Goal: Transaction & Acquisition: Purchase product/service

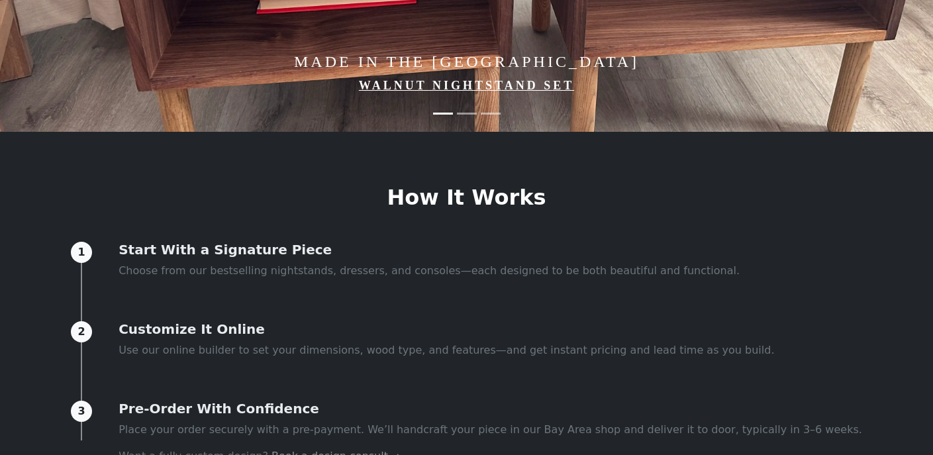
scroll to position [332, 0]
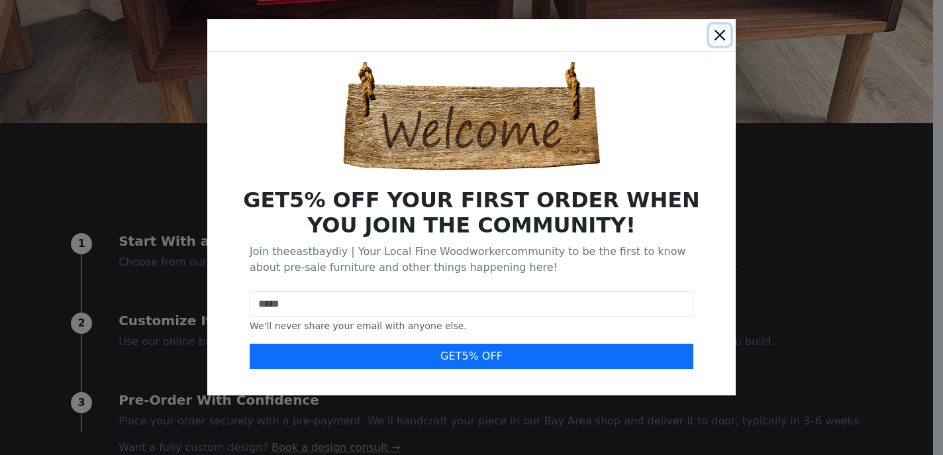
click at [724, 32] on button "Close" at bounding box center [719, 35] width 21 height 21
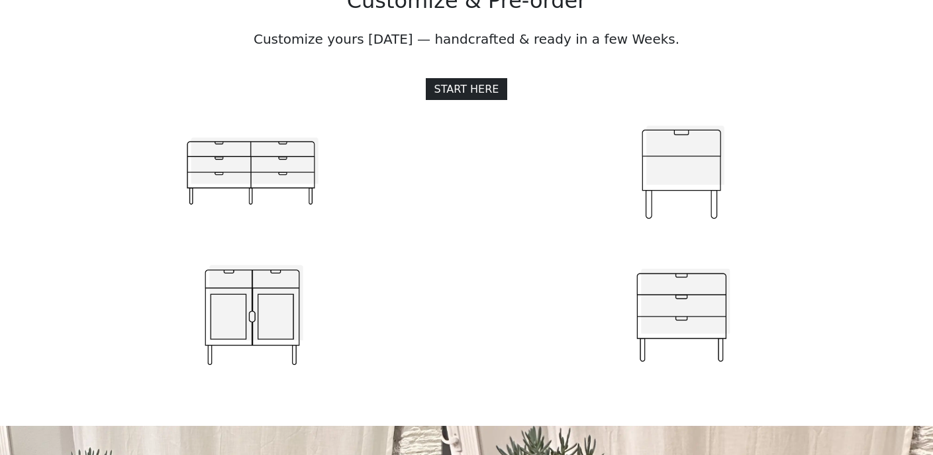
scroll to position [1402, 0]
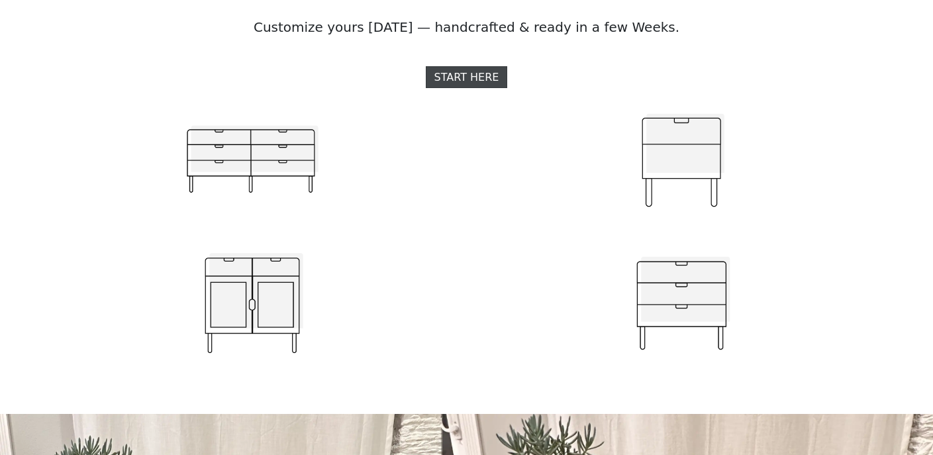
click at [468, 87] on link "START HERE" at bounding box center [467, 77] width 82 height 22
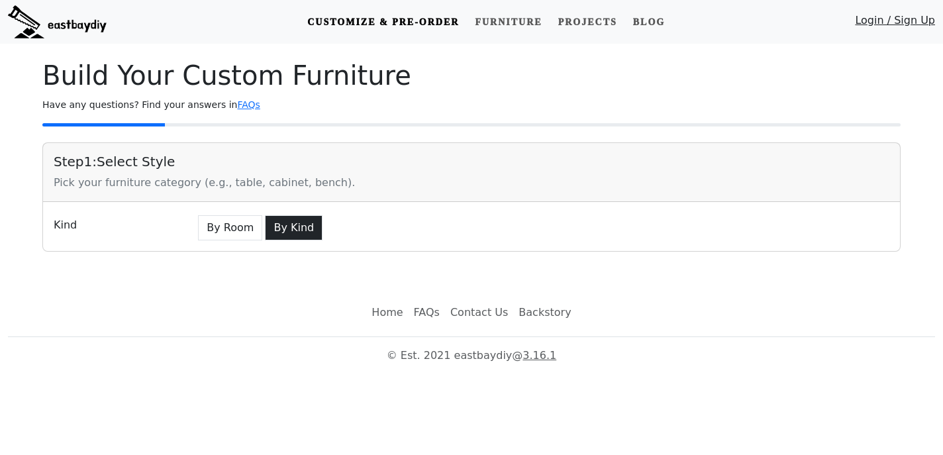
click at [275, 228] on button "By Kind" at bounding box center [294, 227] width 58 height 25
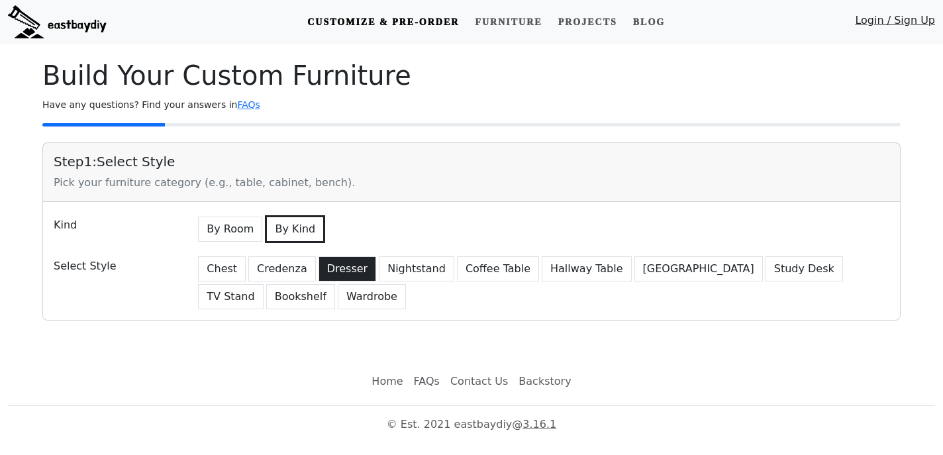
click at [329, 273] on button "Dresser" at bounding box center [348, 268] width 58 height 25
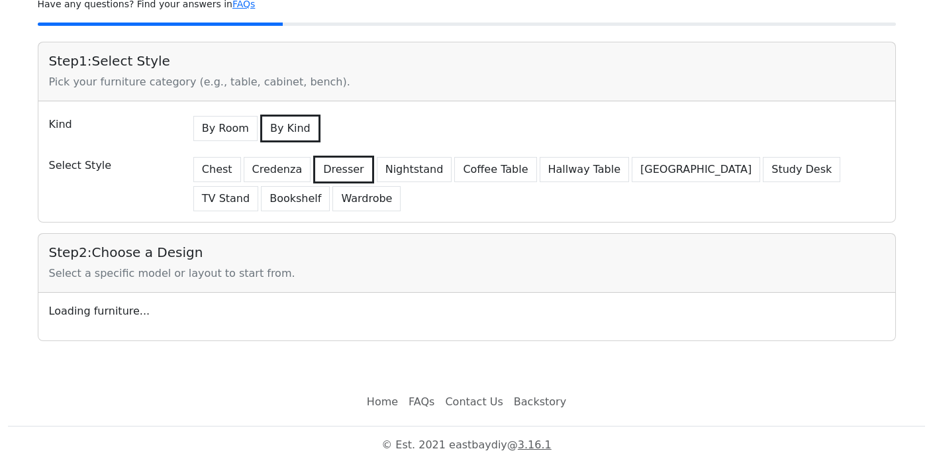
scroll to position [109, 0]
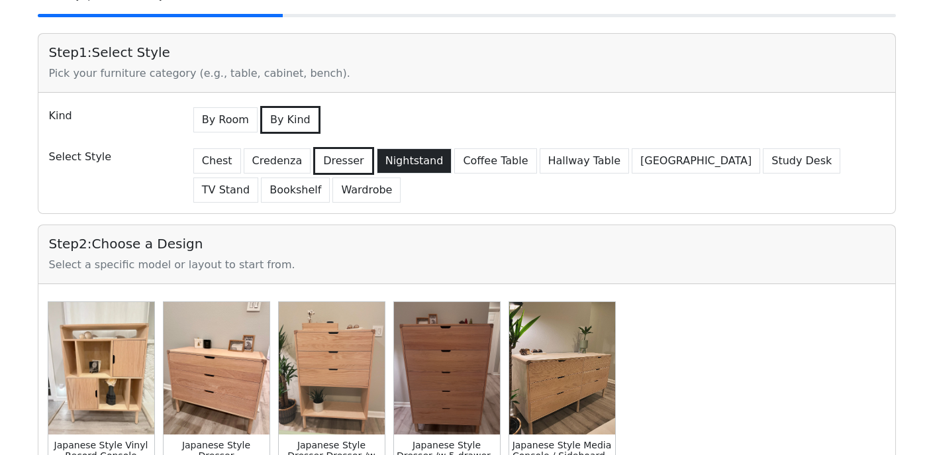
click at [413, 156] on button "Nightstand" at bounding box center [414, 160] width 75 height 25
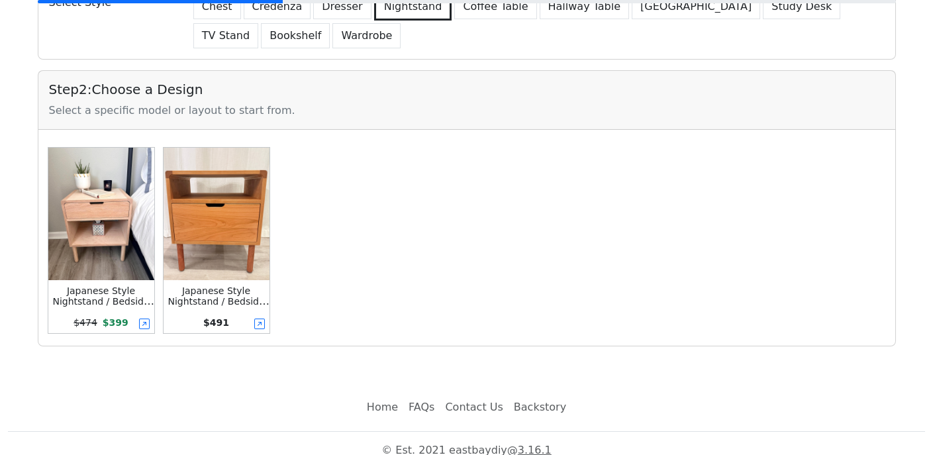
scroll to position [277, 0]
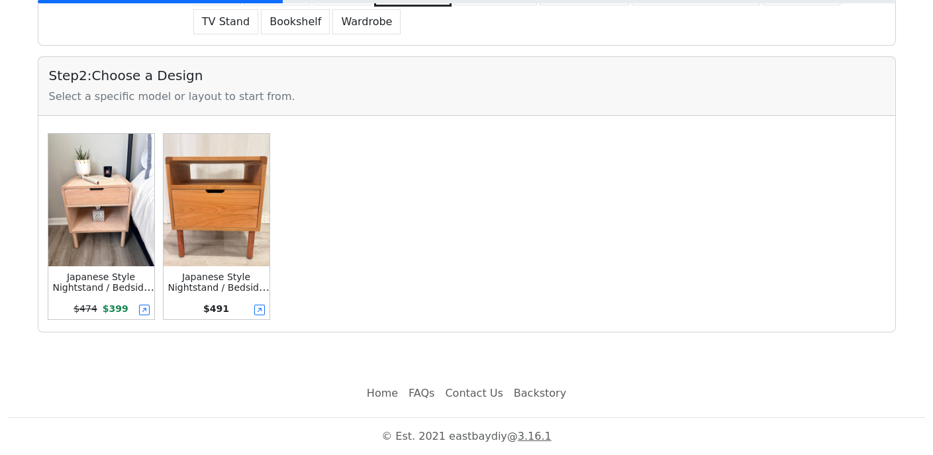
click at [208, 228] on img at bounding box center [217, 200] width 106 height 132
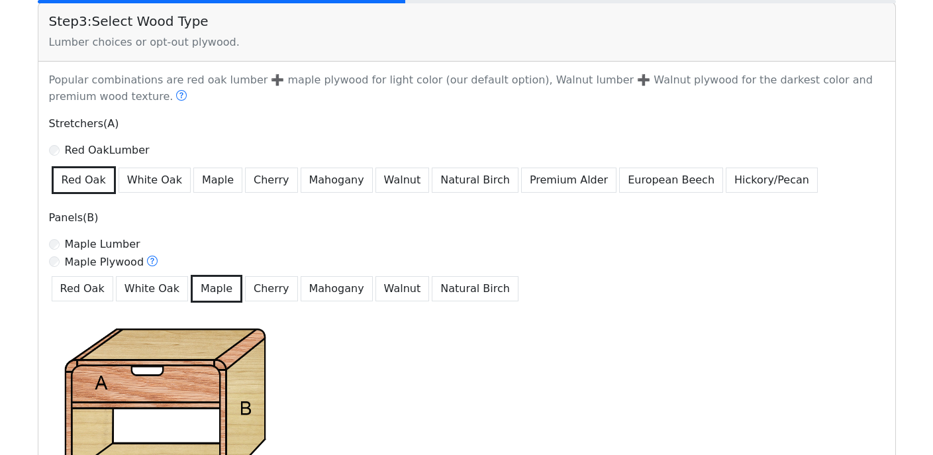
scroll to position [619, 0]
click at [154, 180] on button "White Oak" at bounding box center [155, 179] width 72 height 25
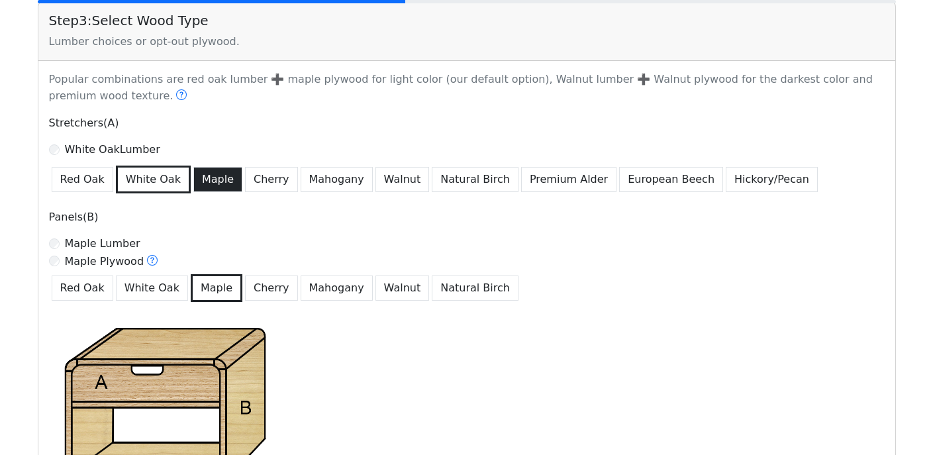
click at [221, 186] on button "Maple" at bounding box center [217, 179] width 49 height 25
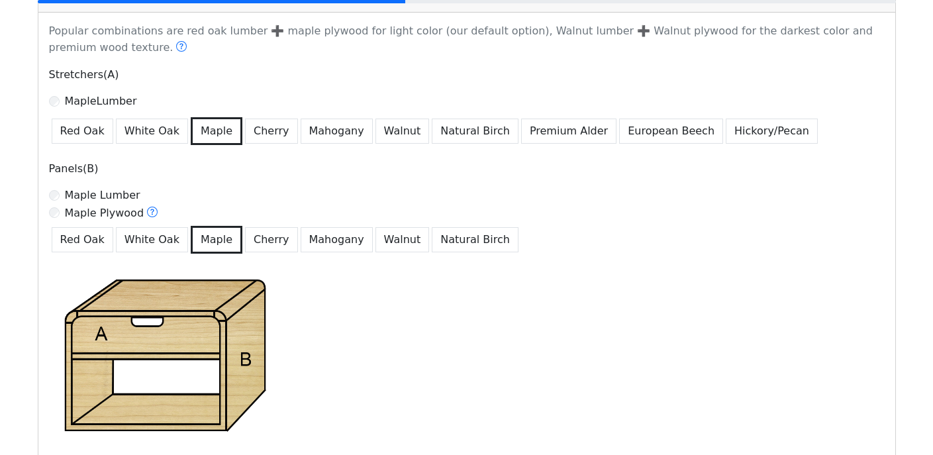
scroll to position [668, 0]
click at [275, 132] on button "Cherry" at bounding box center [271, 130] width 53 height 25
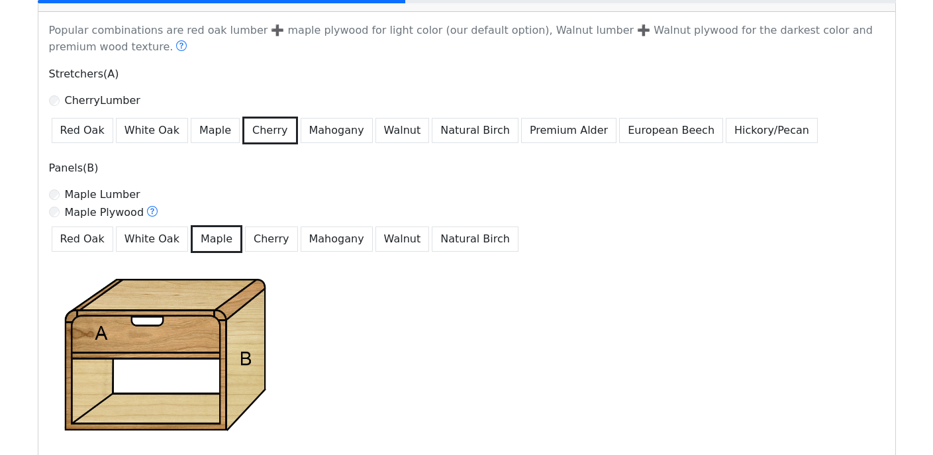
click at [123, 199] on label "Maple Lumber" at bounding box center [102, 195] width 75 height 16
click at [123, 216] on label "Maple Plywood" at bounding box center [112, 212] width 94 height 17
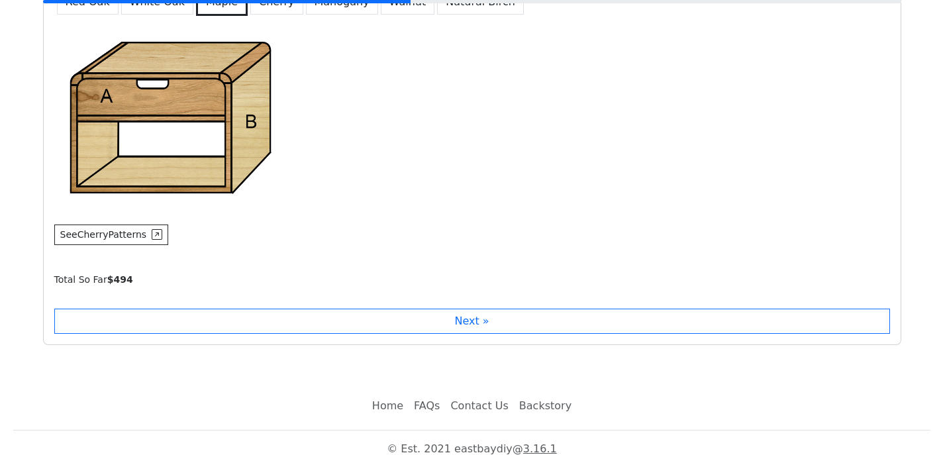
scroll to position [918, 0]
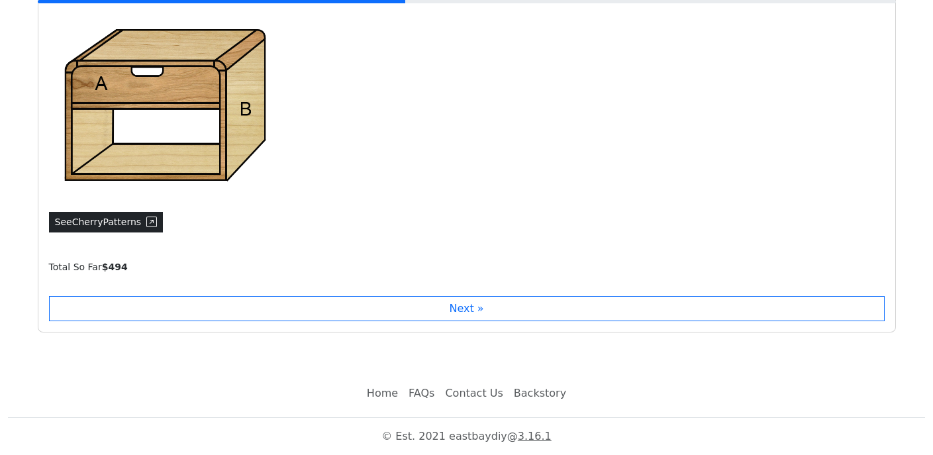
click at [157, 223] on button "See Cherry Patterns" at bounding box center [106, 222] width 115 height 21
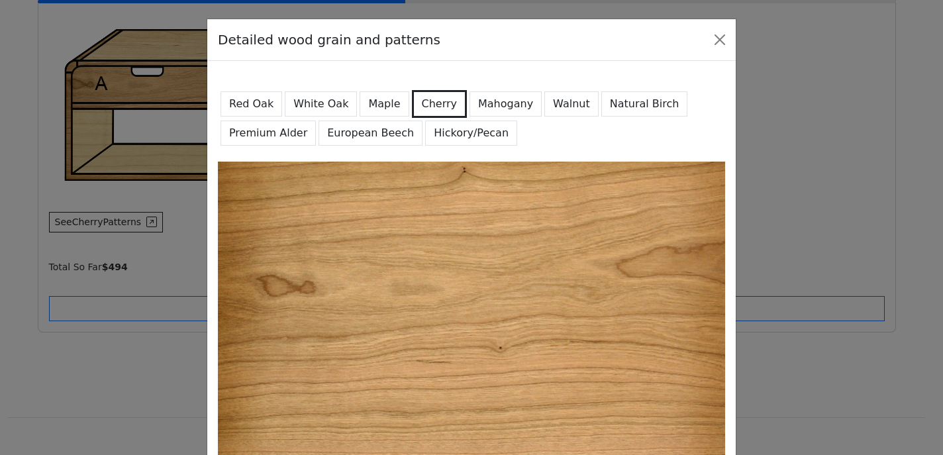
click at [367, 109] on button "Maple" at bounding box center [384, 103] width 49 height 25
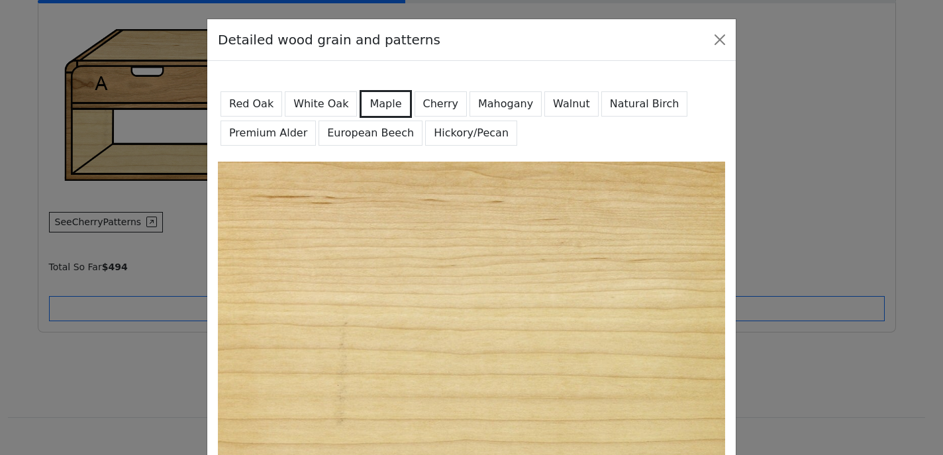
click at [332, 102] on button "White Oak" at bounding box center [321, 103] width 72 height 25
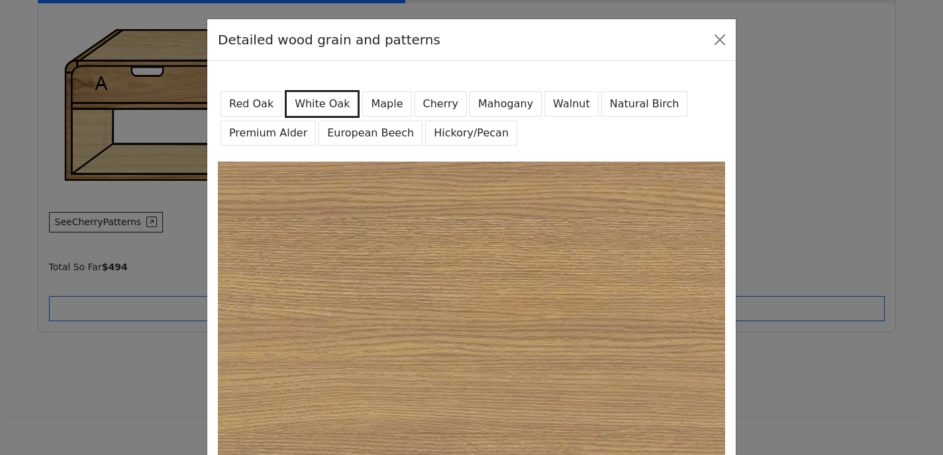
click at [251, 108] on button "Red Oak" at bounding box center [252, 103] width 62 height 25
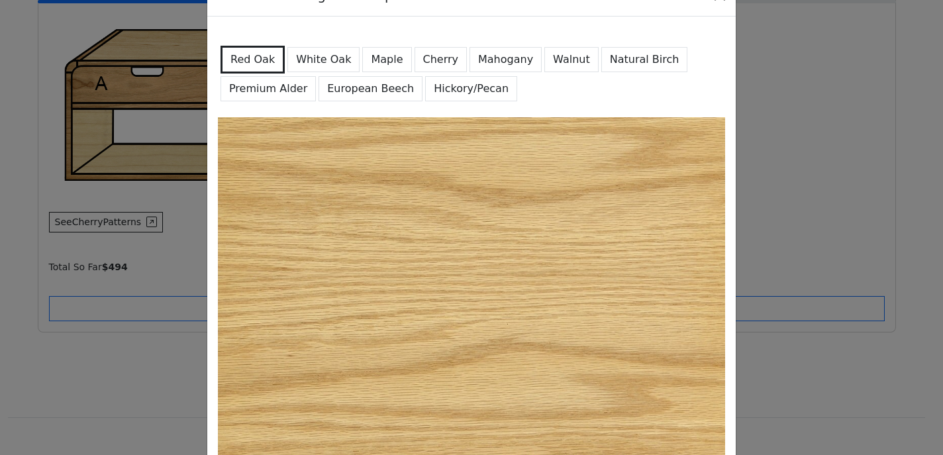
scroll to position [44, 0]
click at [478, 60] on button "Mahogany" at bounding box center [505, 60] width 72 height 25
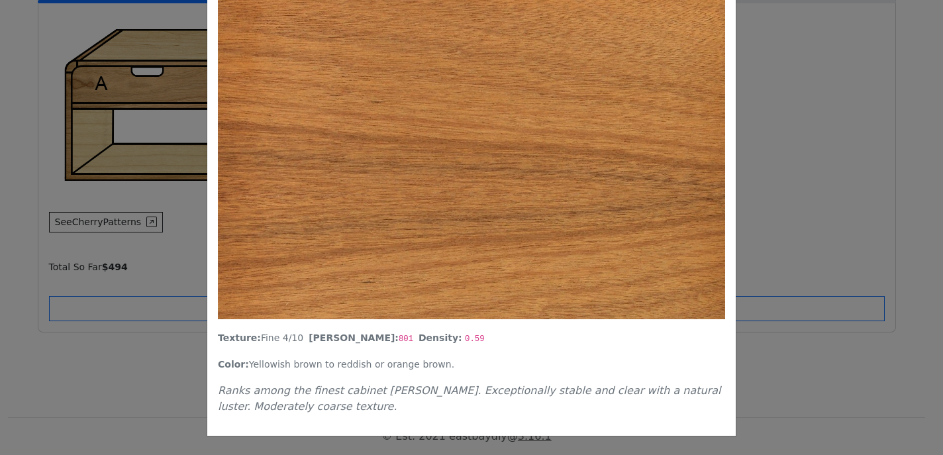
scroll to position [0, 0]
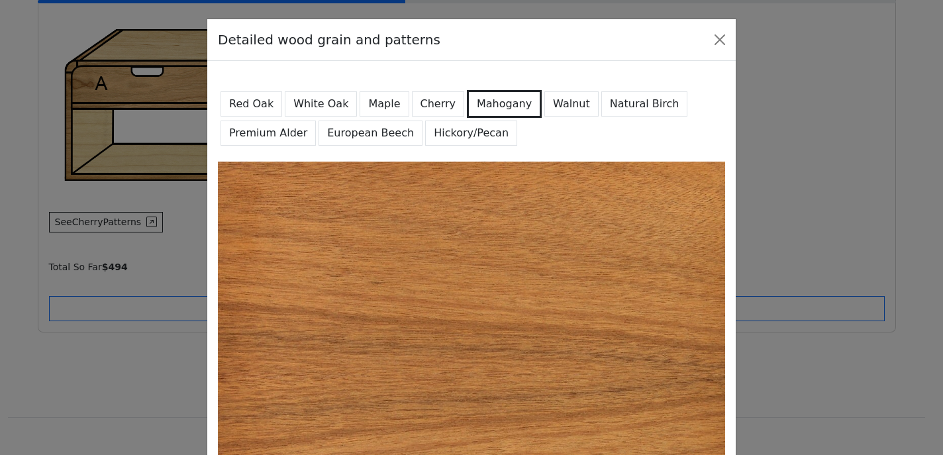
click at [610, 110] on button "Natural Birch" at bounding box center [644, 103] width 87 height 25
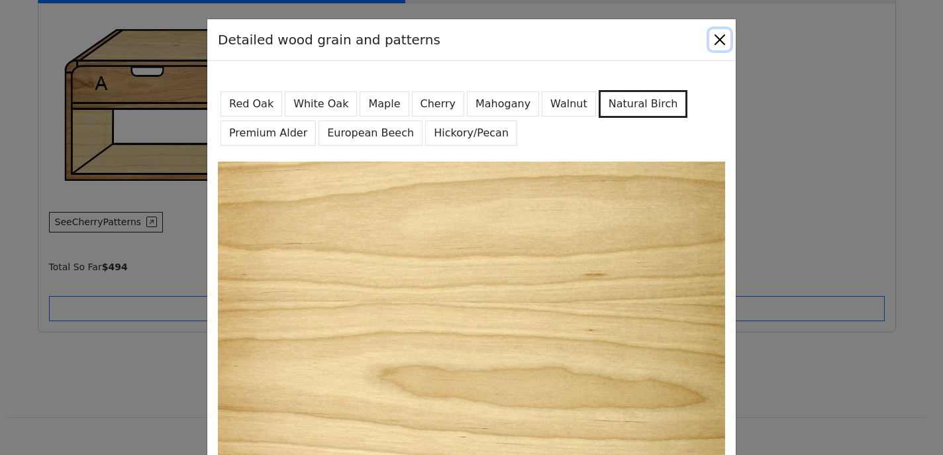
click at [709, 43] on button "Close" at bounding box center [719, 39] width 21 height 21
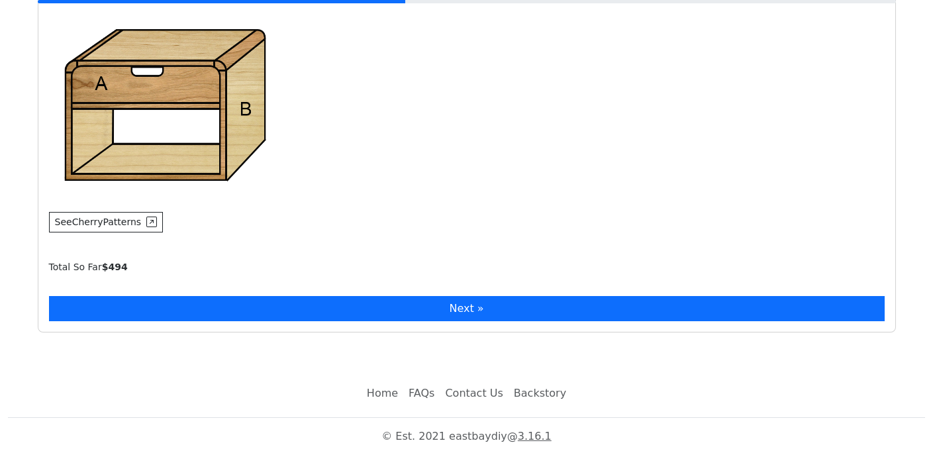
click at [155, 301] on button "Next »" at bounding box center [467, 308] width 836 height 25
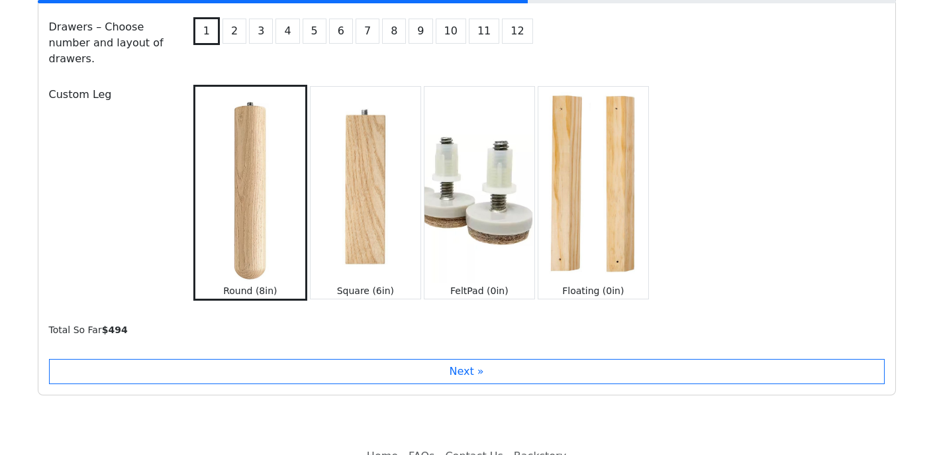
scroll to position [1417, 0]
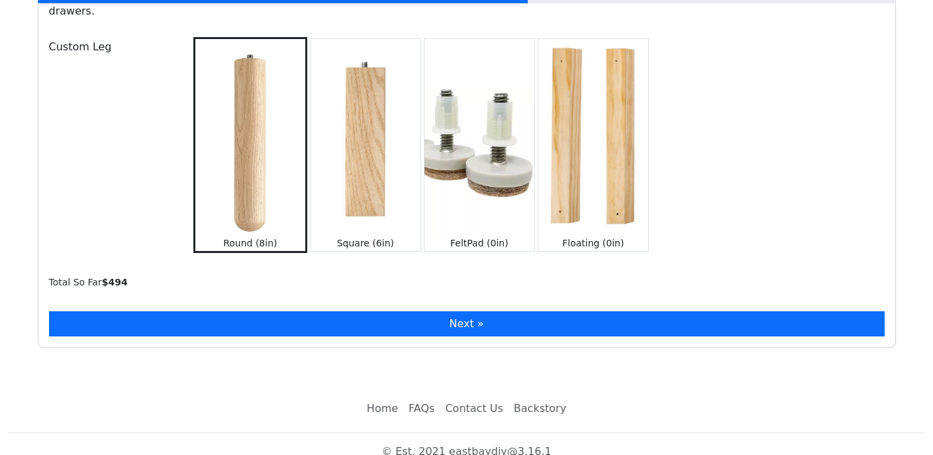
click at [524, 311] on button "Next »" at bounding box center [467, 323] width 836 height 25
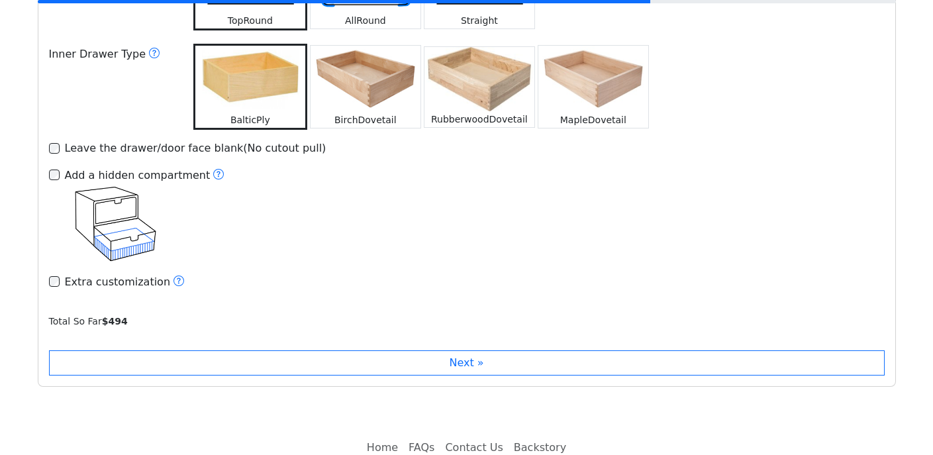
scroll to position [1911, 0]
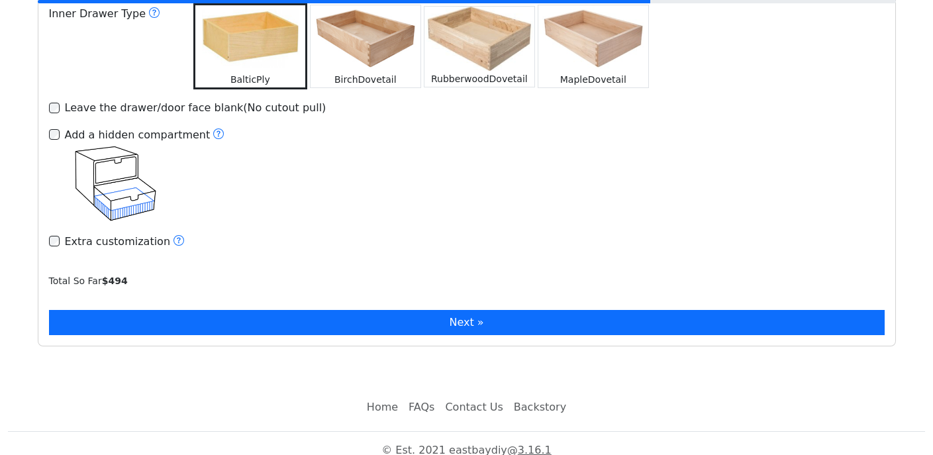
click at [313, 317] on button "Next »" at bounding box center [467, 322] width 836 height 25
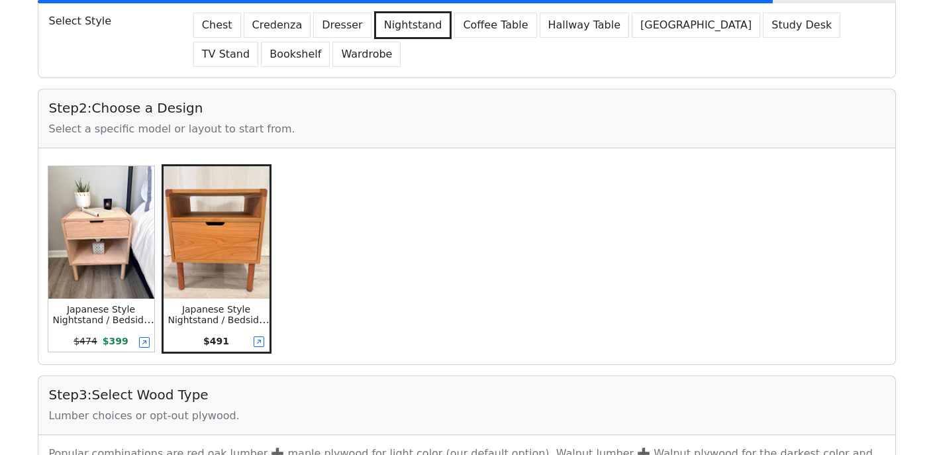
scroll to position [246, 0]
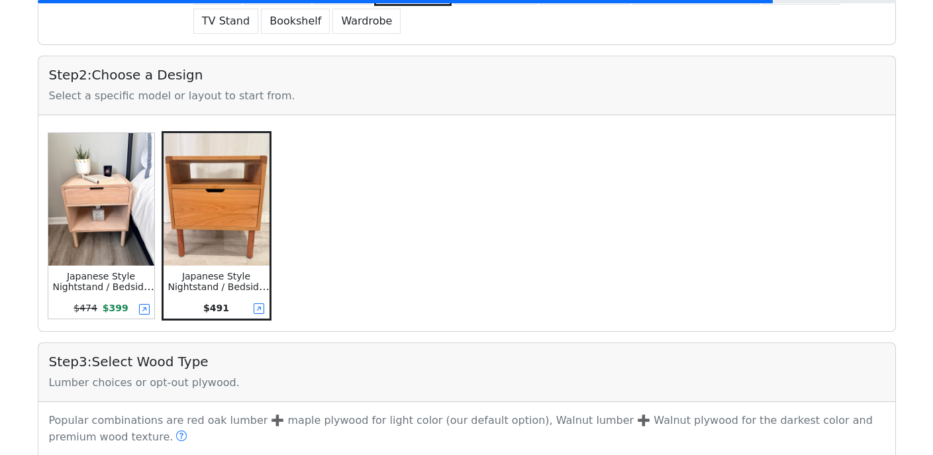
click at [66, 183] on img at bounding box center [101, 199] width 106 height 132
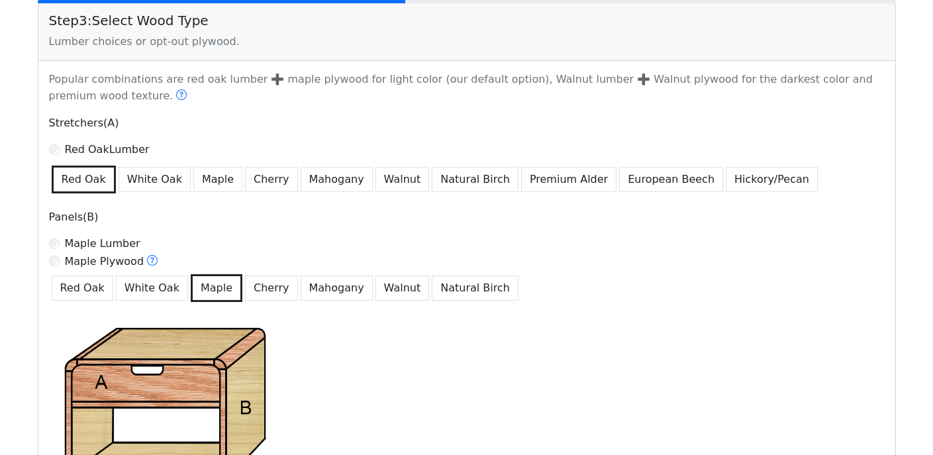
scroll to position [621, 0]
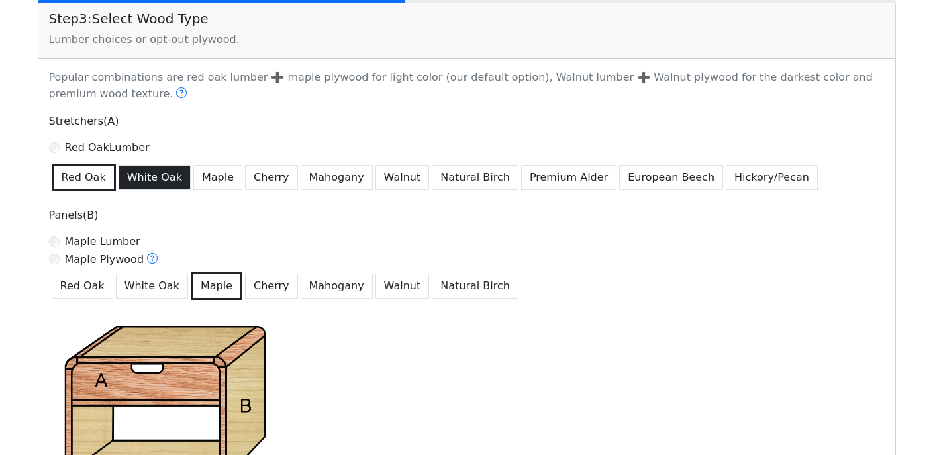
click at [149, 180] on button "White Oak" at bounding box center [155, 177] width 72 height 25
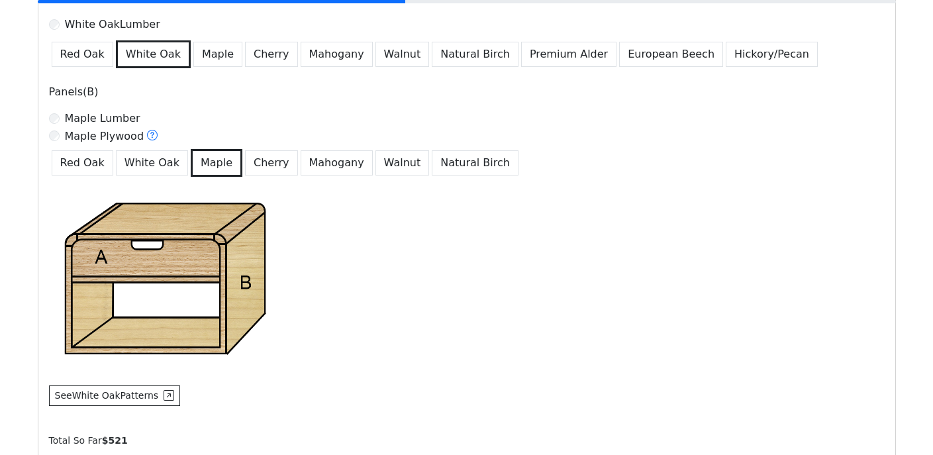
scroll to position [748, 0]
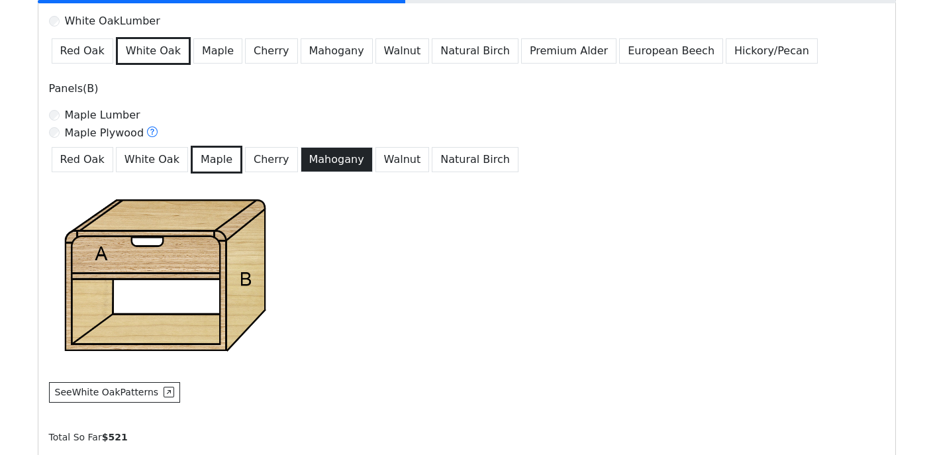
click at [344, 162] on button "Mahogany" at bounding box center [337, 159] width 72 height 25
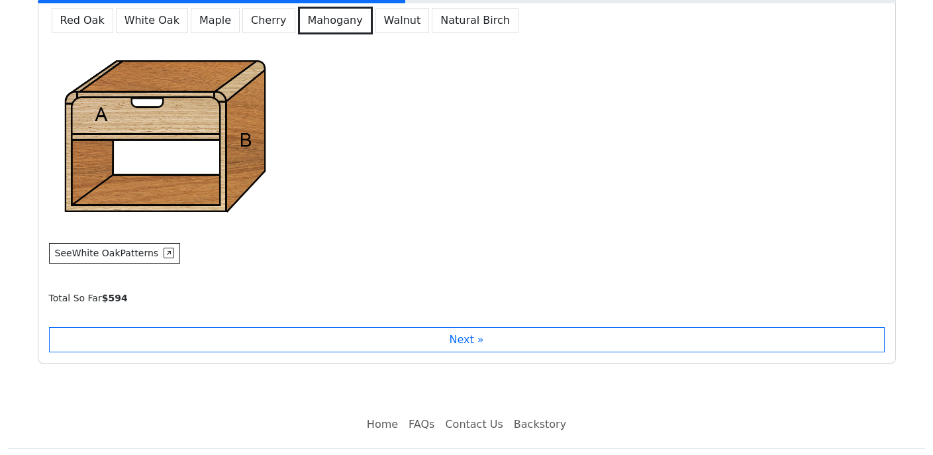
scroll to position [918, 0]
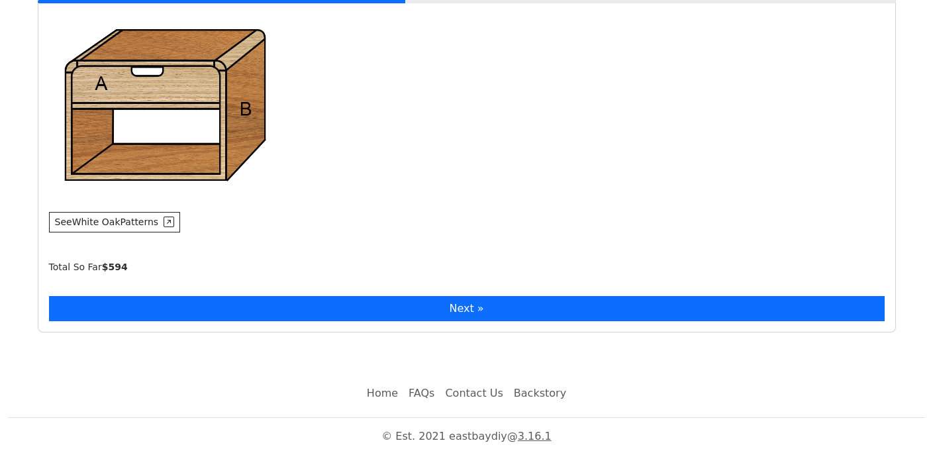
click at [303, 304] on button "Next »" at bounding box center [467, 308] width 836 height 25
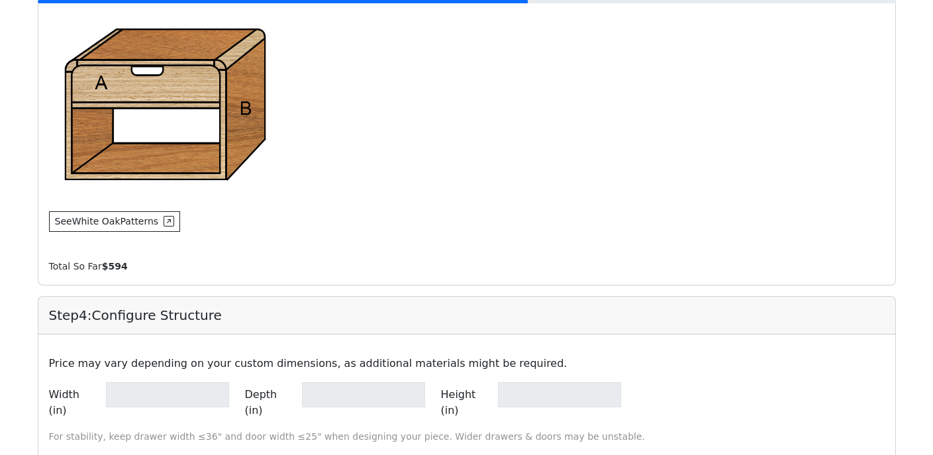
type input "**"
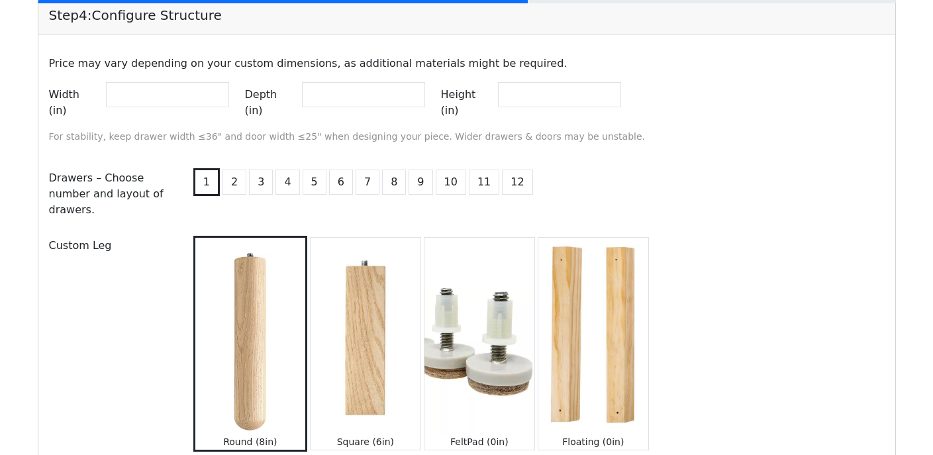
scroll to position [1224, 0]
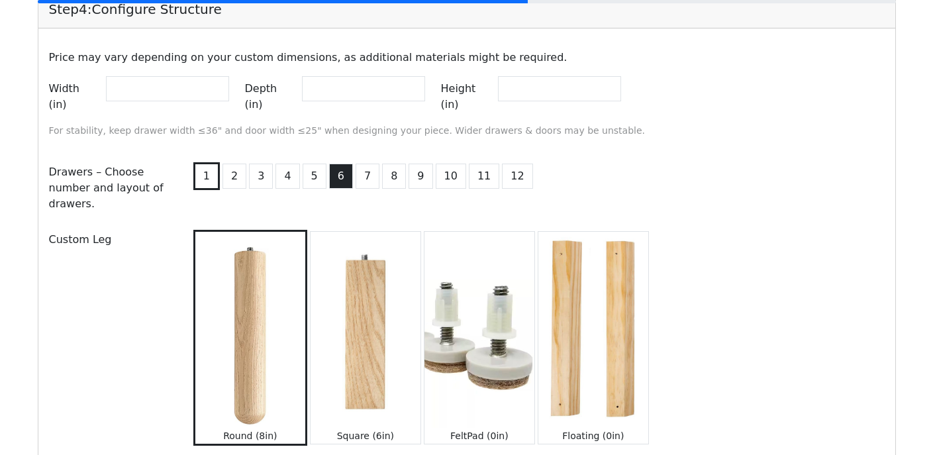
click at [337, 164] on button "6" at bounding box center [341, 176] width 24 height 25
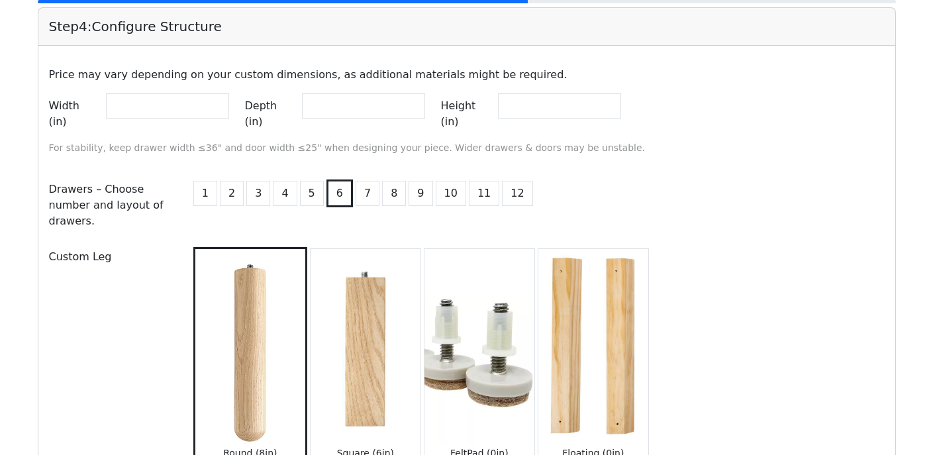
scroll to position [1207, 0]
click at [511, 181] on button "12" at bounding box center [517, 193] width 30 height 25
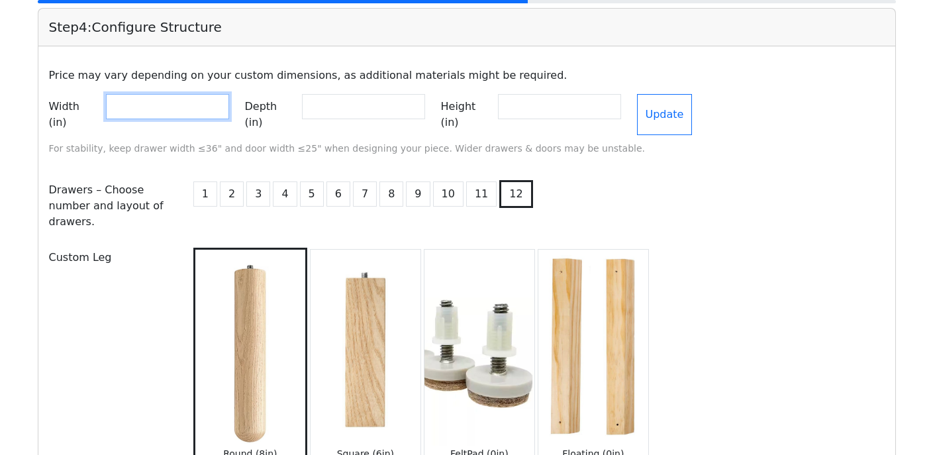
click at [228, 106] on input "**" at bounding box center [167, 106] width 123 height 25
click at [229, 105] on input "**" at bounding box center [167, 106] width 123 height 25
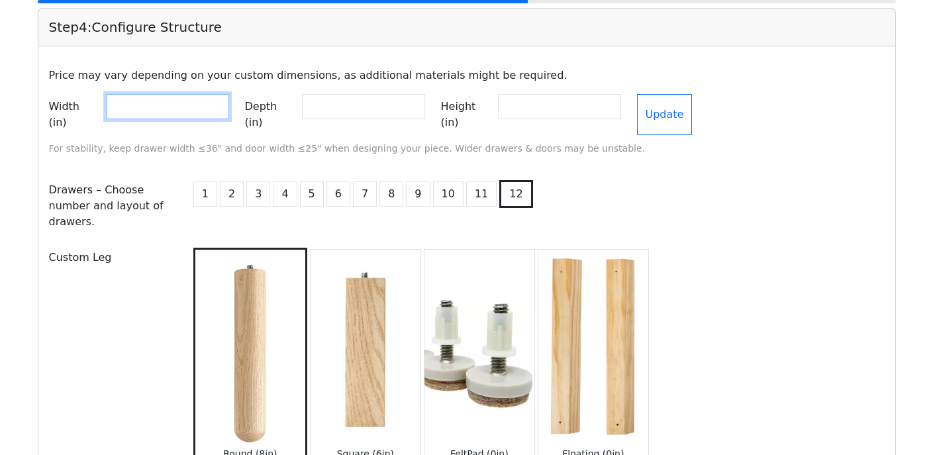
click at [229, 105] on input "**" at bounding box center [167, 106] width 123 height 25
type input "**"
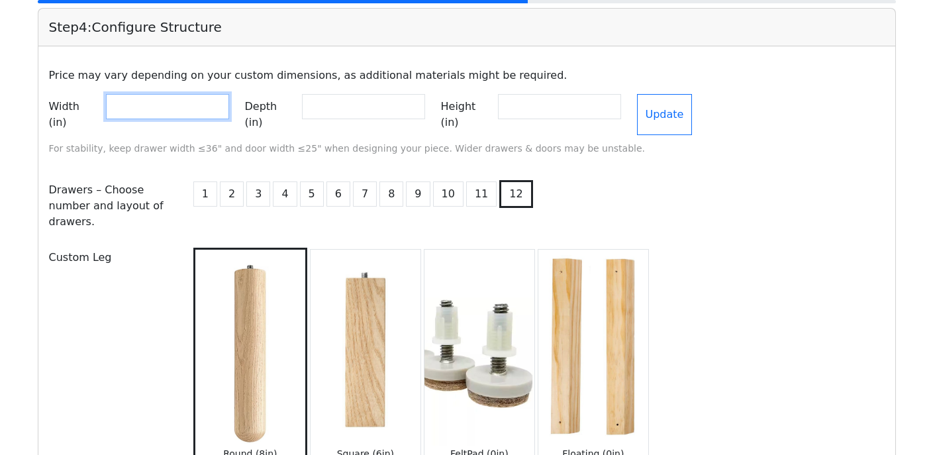
click at [229, 105] on input "**" at bounding box center [167, 106] width 123 height 25
click at [425, 103] on input "**" at bounding box center [363, 106] width 123 height 25
type input "**"
click at [425, 103] on input "**" at bounding box center [363, 106] width 123 height 25
click at [621, 111] on input "**" at bounding box center [559, 106] width 123 height 25
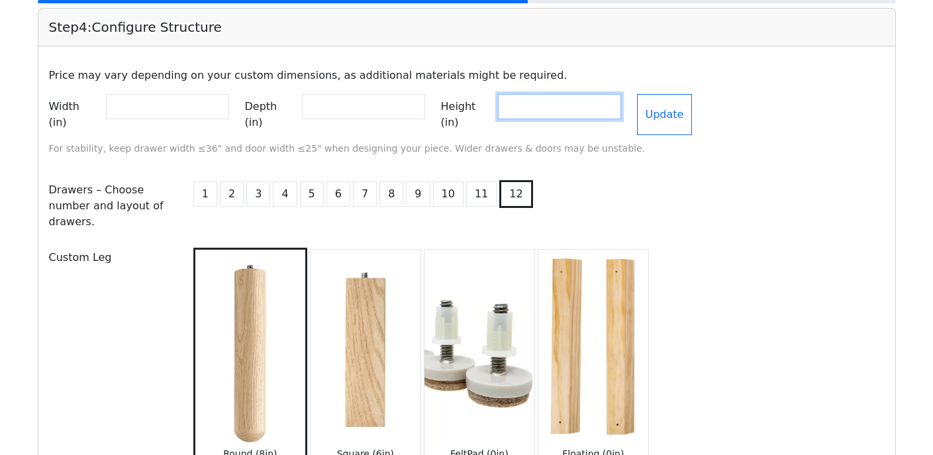
click at [621, 104] on input "**" at bounding box center [559, 106] width 123 height 25
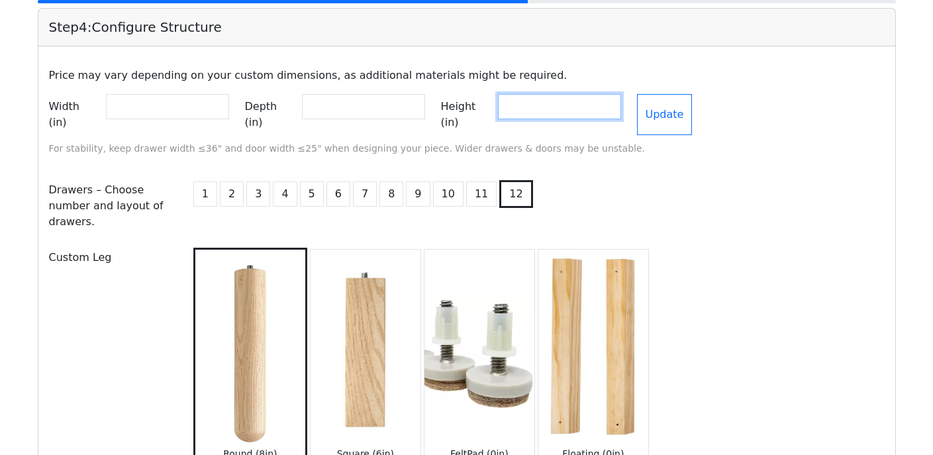
type input "**"
click at [621, 104] on input "**" at bounding box center [559, 106] width 123 height 25
click at [238, 181] on button "2" at bounding box center [232, 193] width 24 height 25
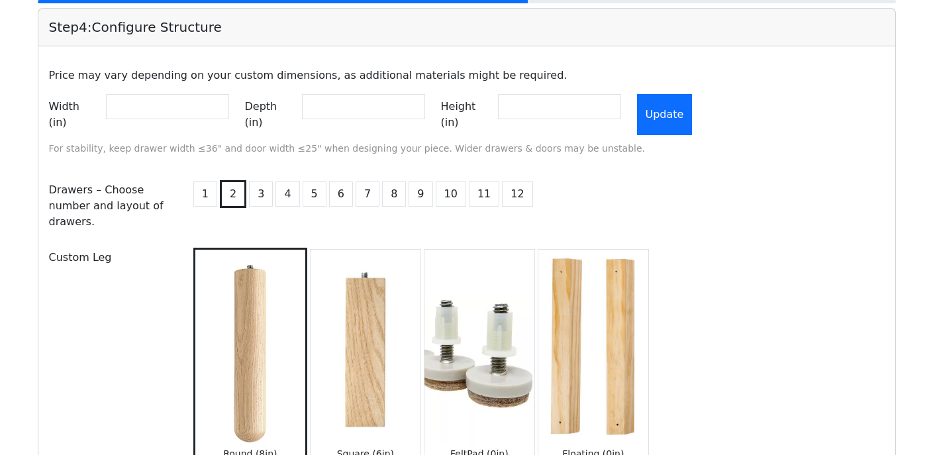
click at [693, 108] on button "Update" at bounding box center [665, 114] width 56 height 41
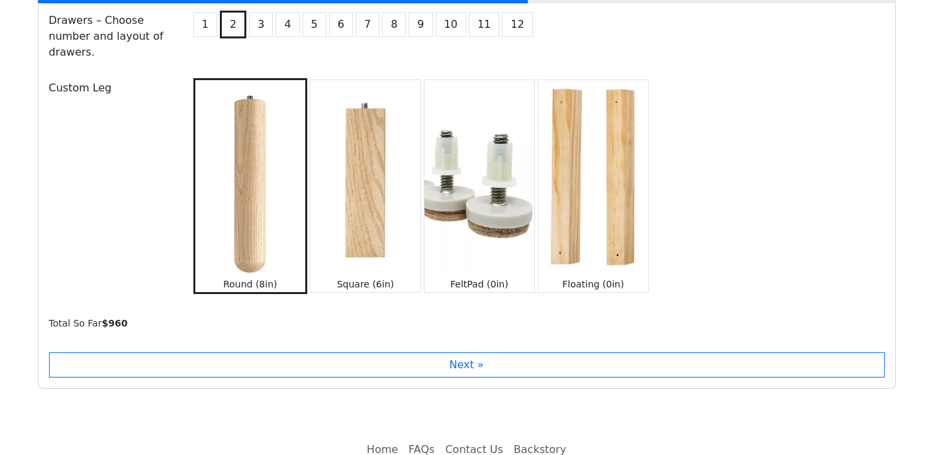
scroll to position [1417, 0]
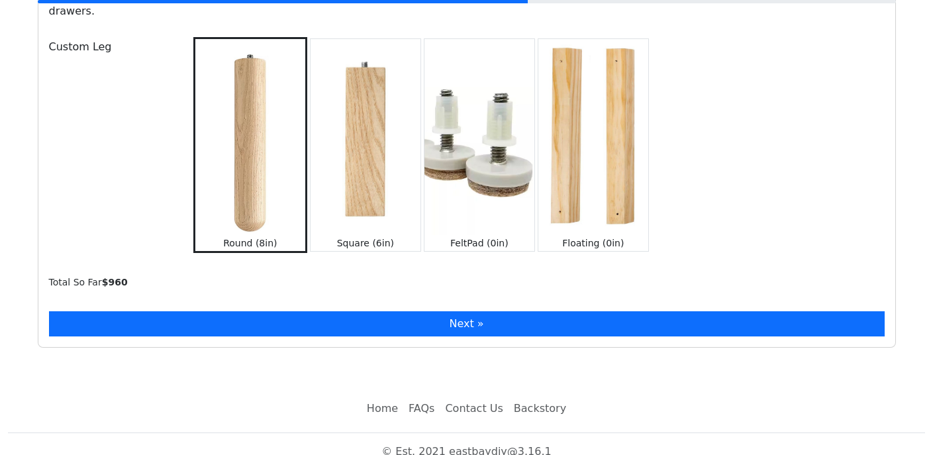
click at [479, 311] on button "Next »" at bounding box center [467, 323] width 836 height 25
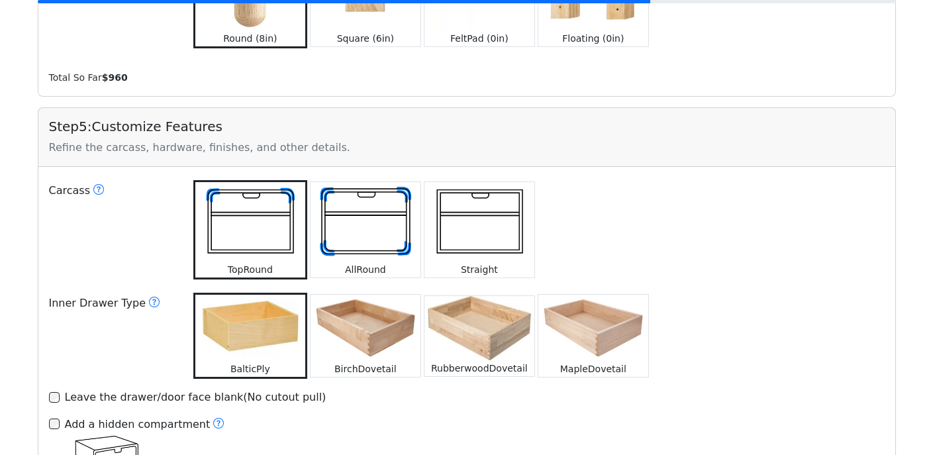
scroll to position [1649, 0]
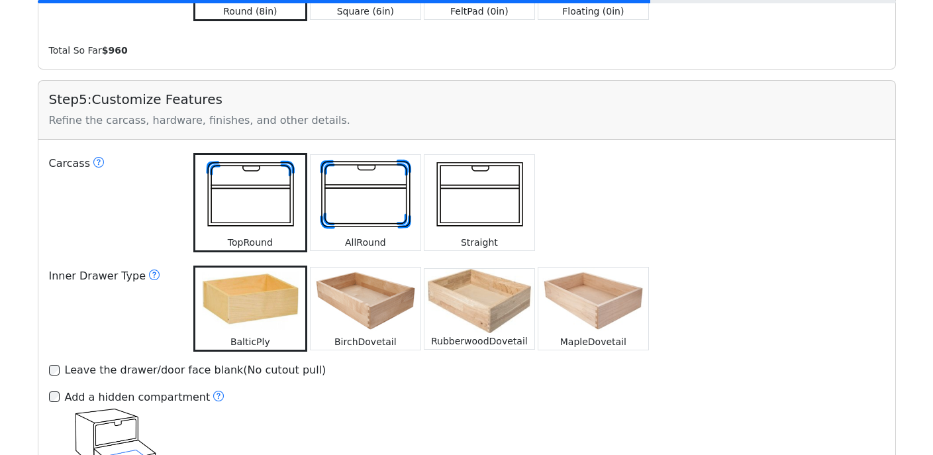
click at [599, 298] on img at bounding box center [593, 301] width 110 height 66
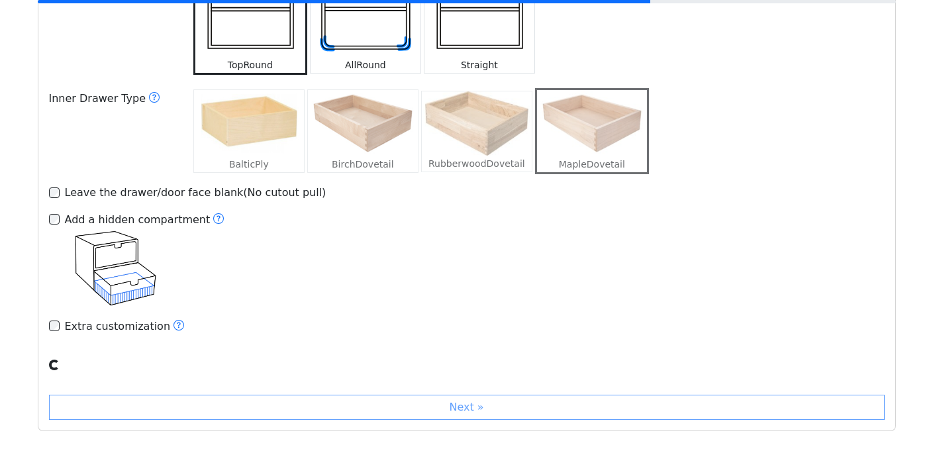
scroll to position [1911, 0]
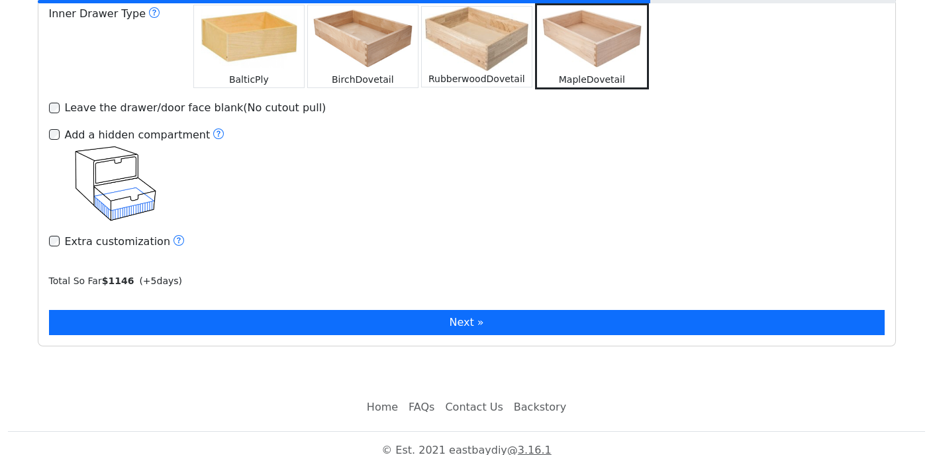
click at [510, 310] on button "Next »" at bounding box center [467, 322] width 836 height 25
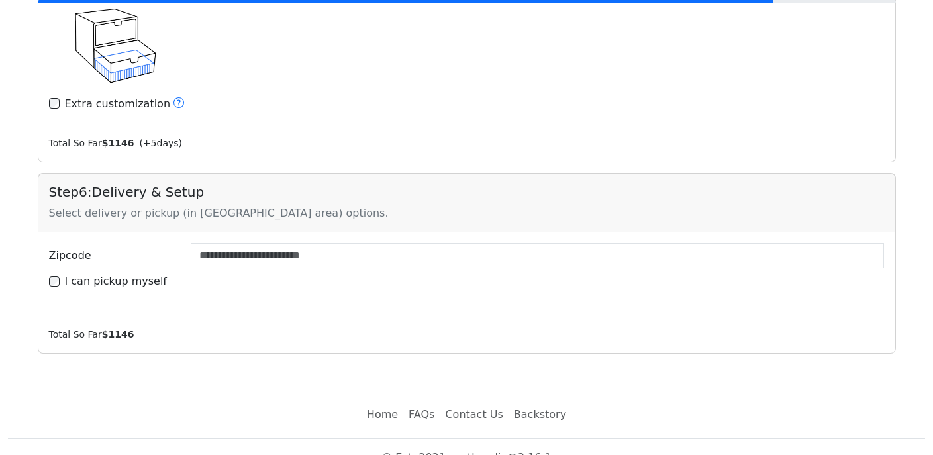
scroll to position [2056, 0]
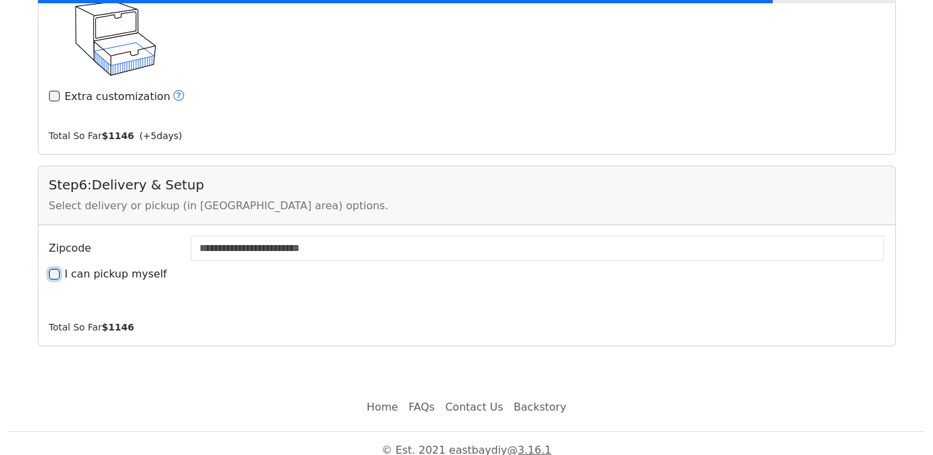
type input "*****"
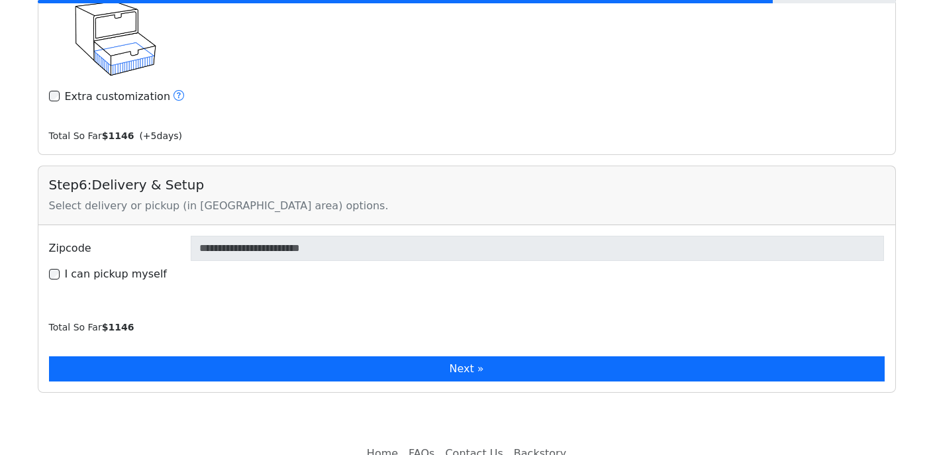
click at [439, 356] on button "Next »" at bounding box center [467, 368] width 836 height 25
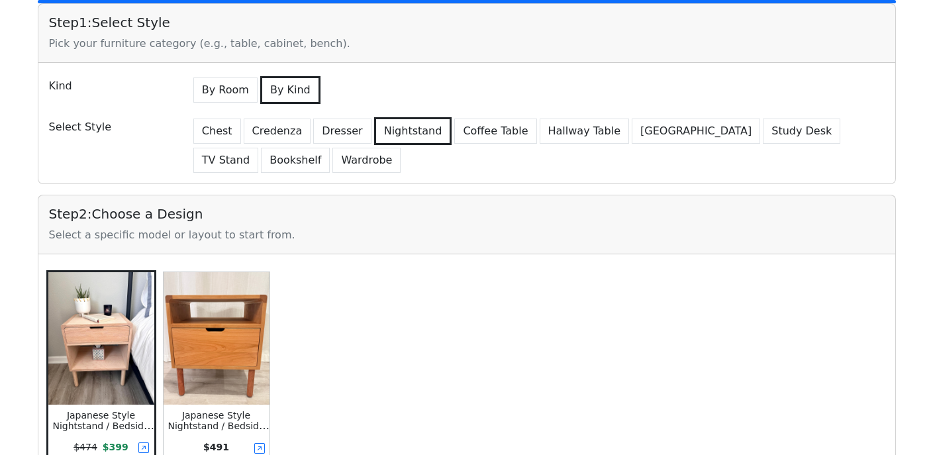
scroll to position [0, 0]
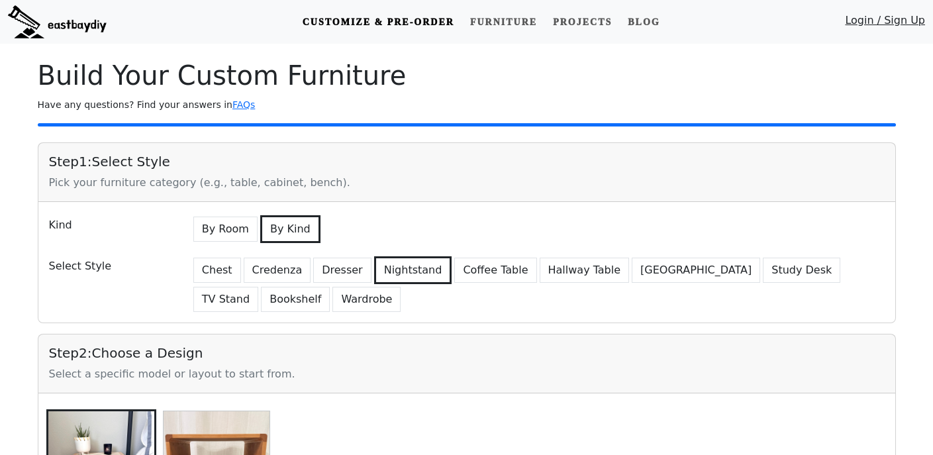
click at [677, 188] on div "Pick your furniture category (e.g., table, cabinet, bench)." at bounding box center [467, 183] width 836 height 16
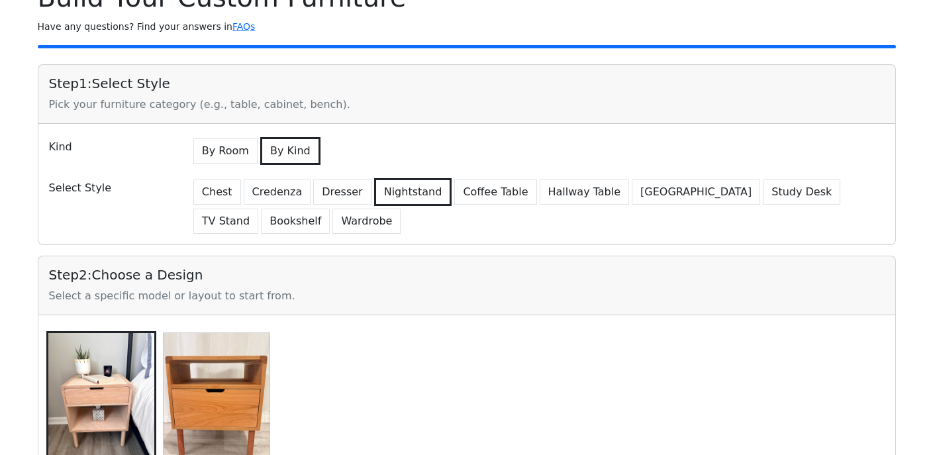
scroll to position [40, 0]
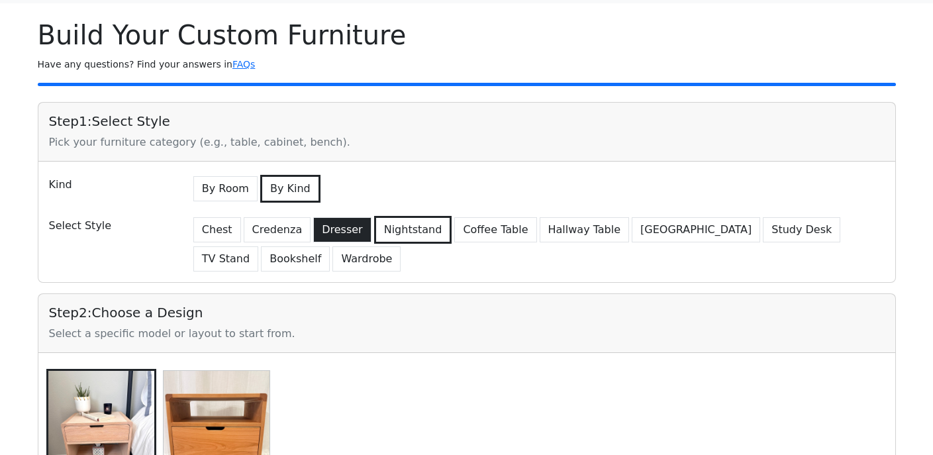
click at [338, 221] on button "Dresser" at bounding box center [342, 229] width 58 height 25
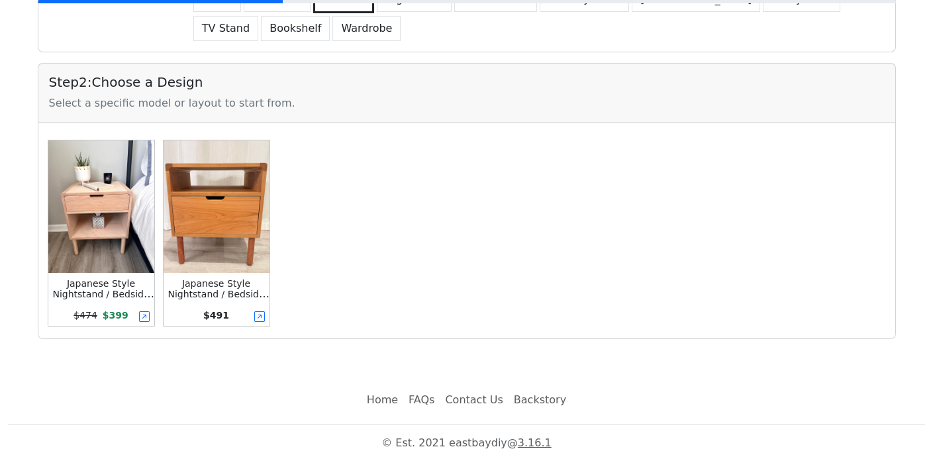
scroll to position [277, 0]
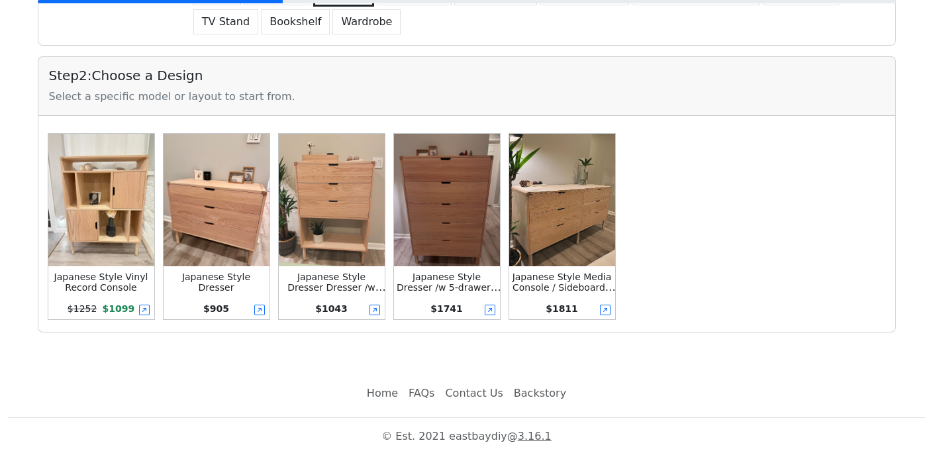
click at [226, 230] on img at bounding box center [217, 200] width 106 height 132
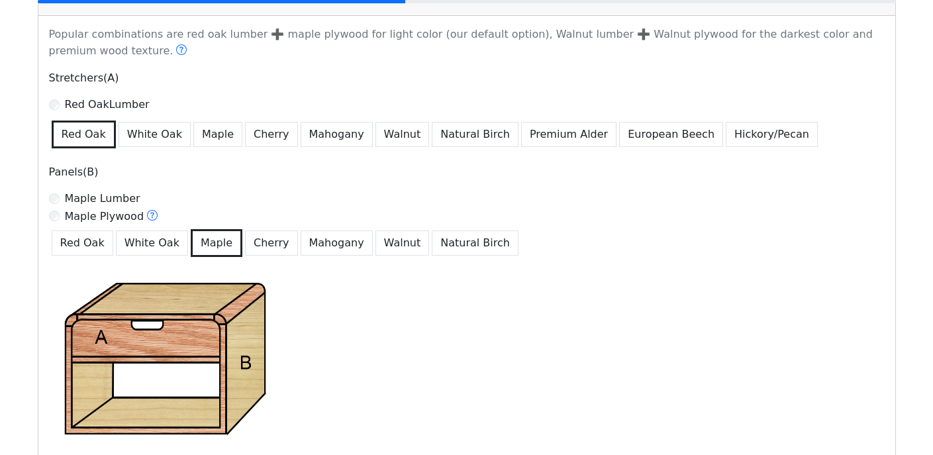
scroll to position [0, 0]
